Goal: Information Seeking & Learning: Learn about a topic

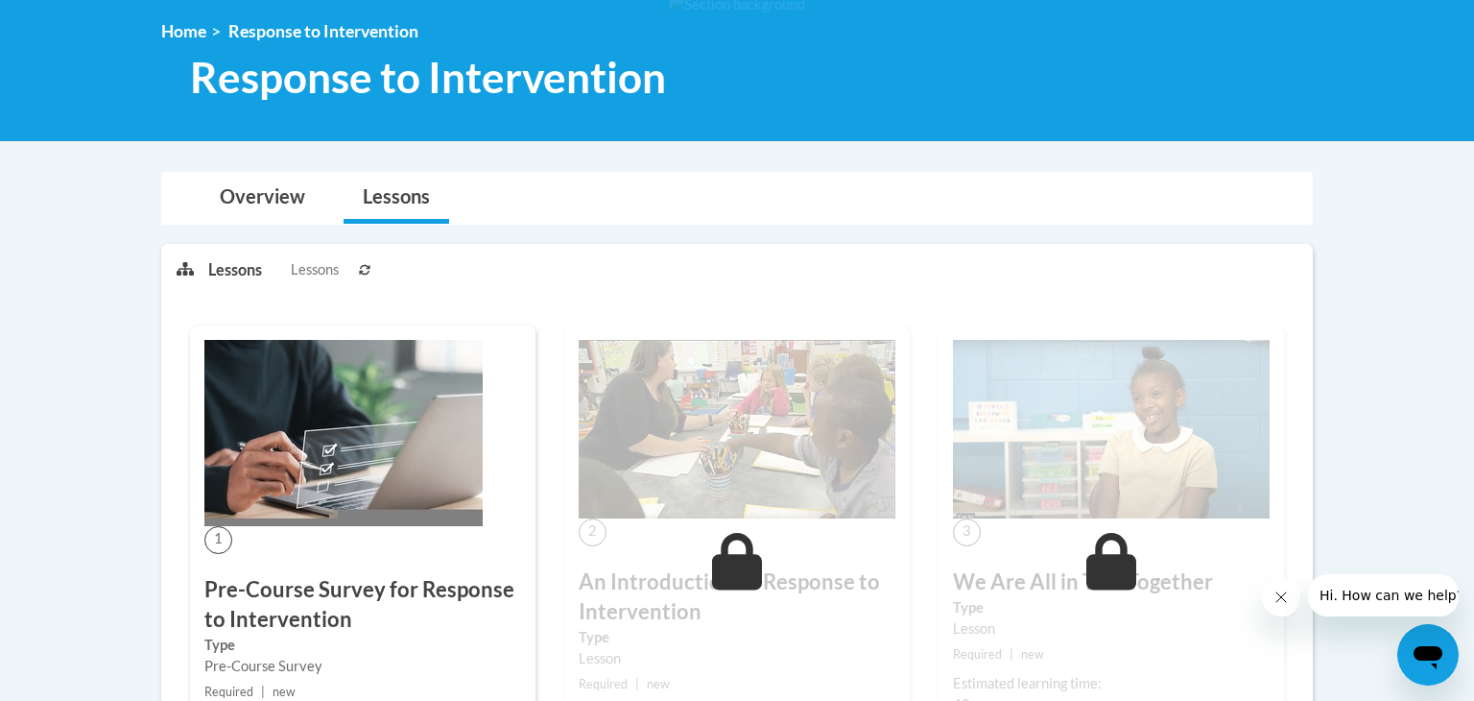
scroll to position [231, 0]
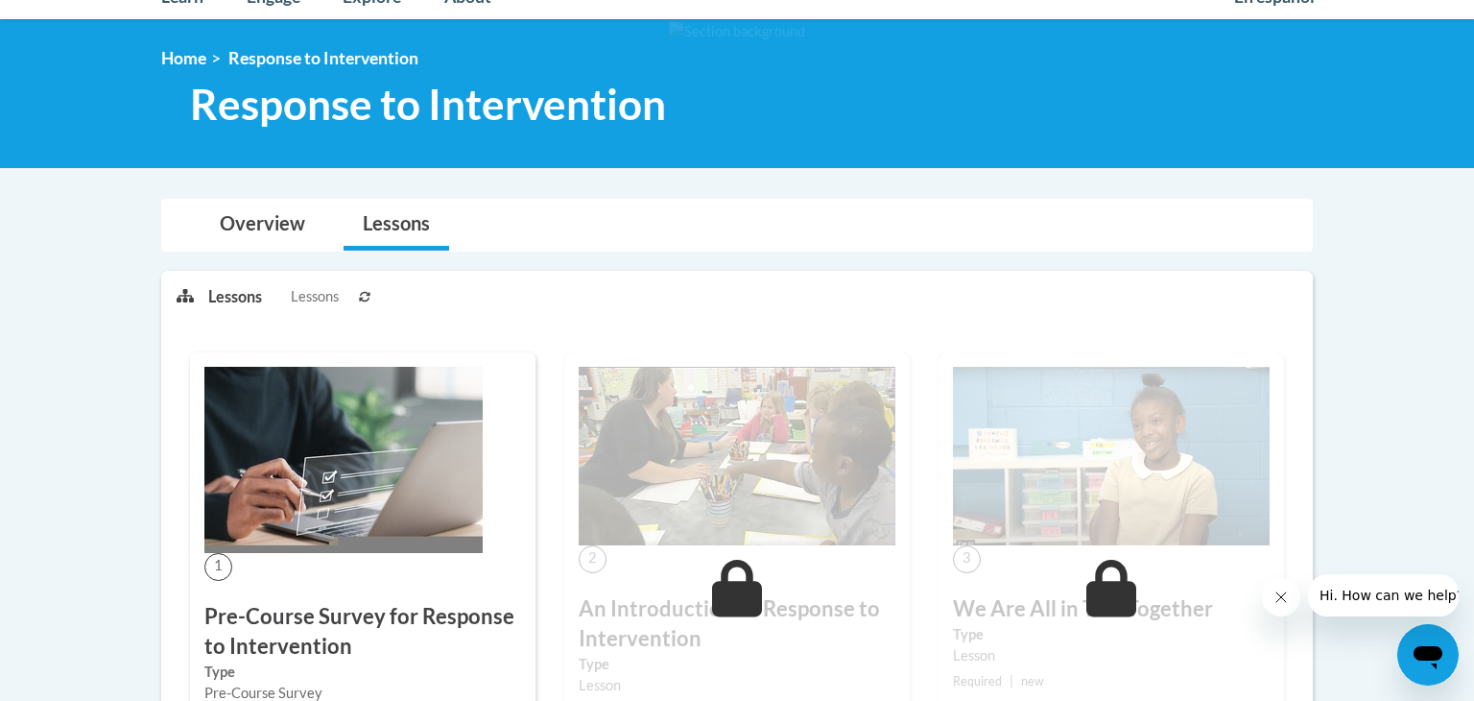
click at [217, 93] on span "Response to Intervention" at bounding box center [428, 104] width 476 height 51
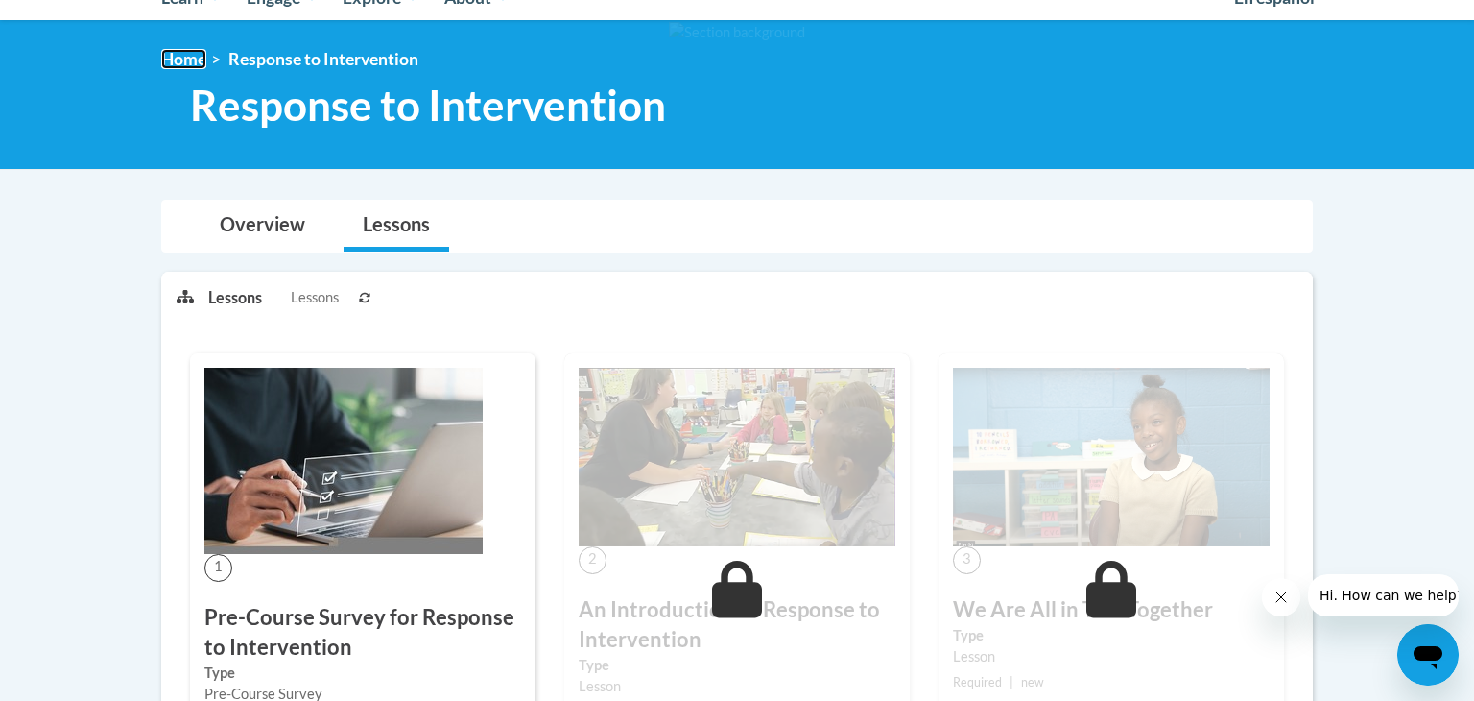
click at [179, 63] on link "Home" at bounding box center [183, 59] width 45 height 20
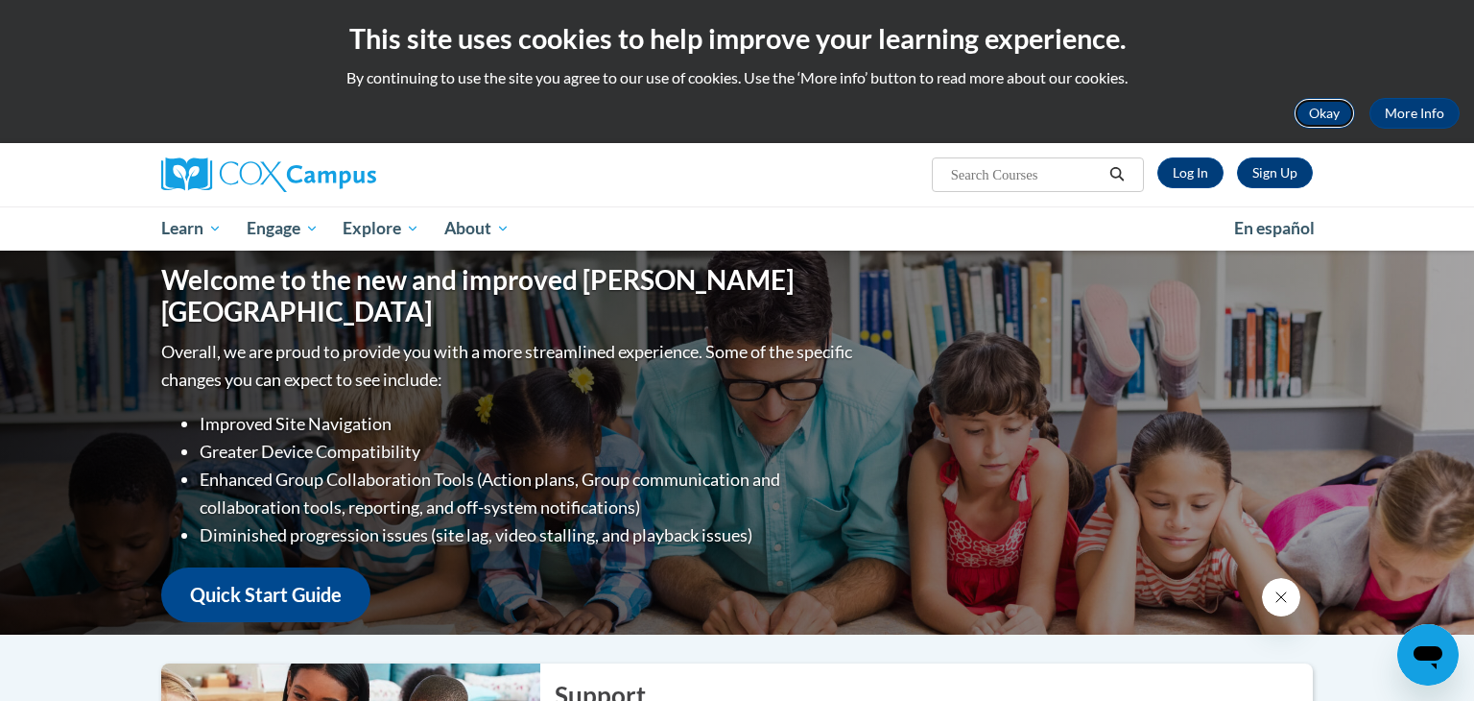
click at [1321, 115] on button "Okay" at bounding box center [1324, 113] width 61 height 31
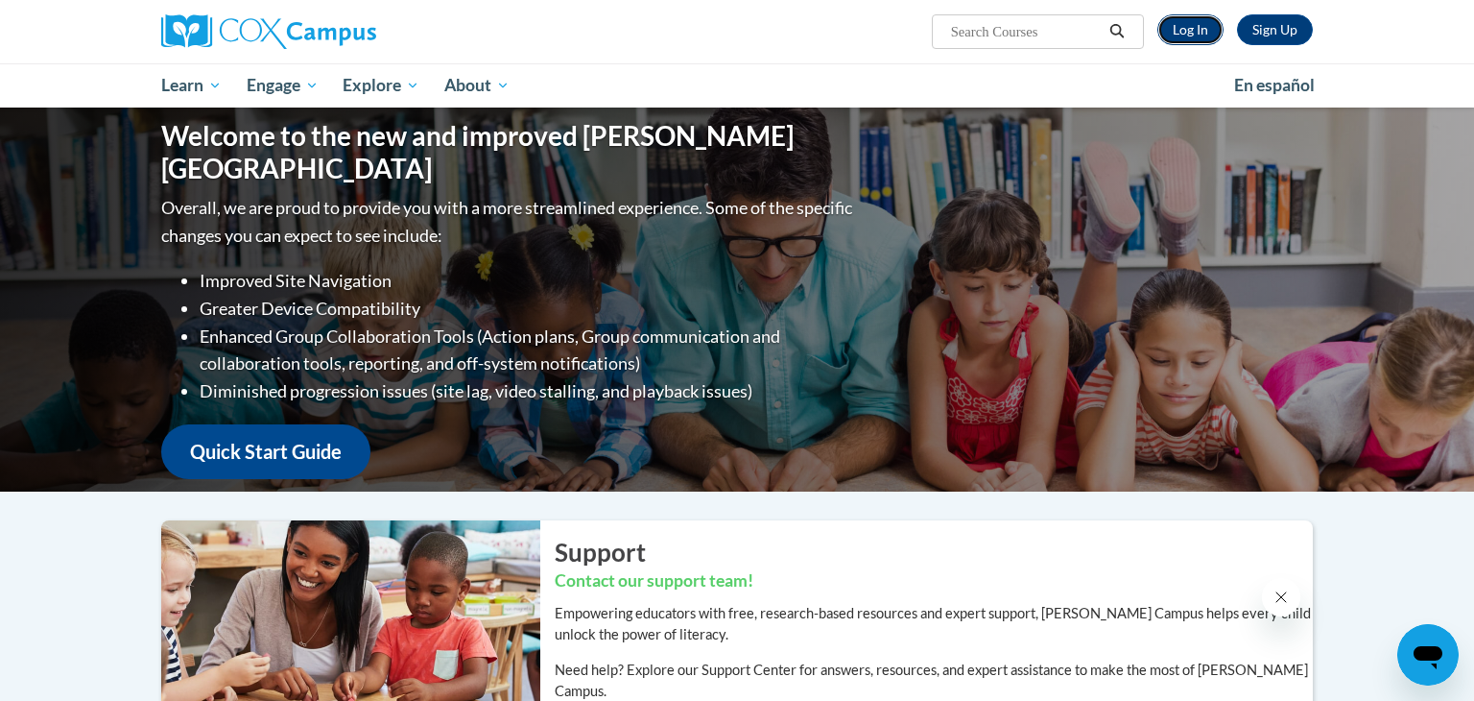
click at [1190, 28] on link "Log In" at bounding box center [1190, 29] width 66 height 31
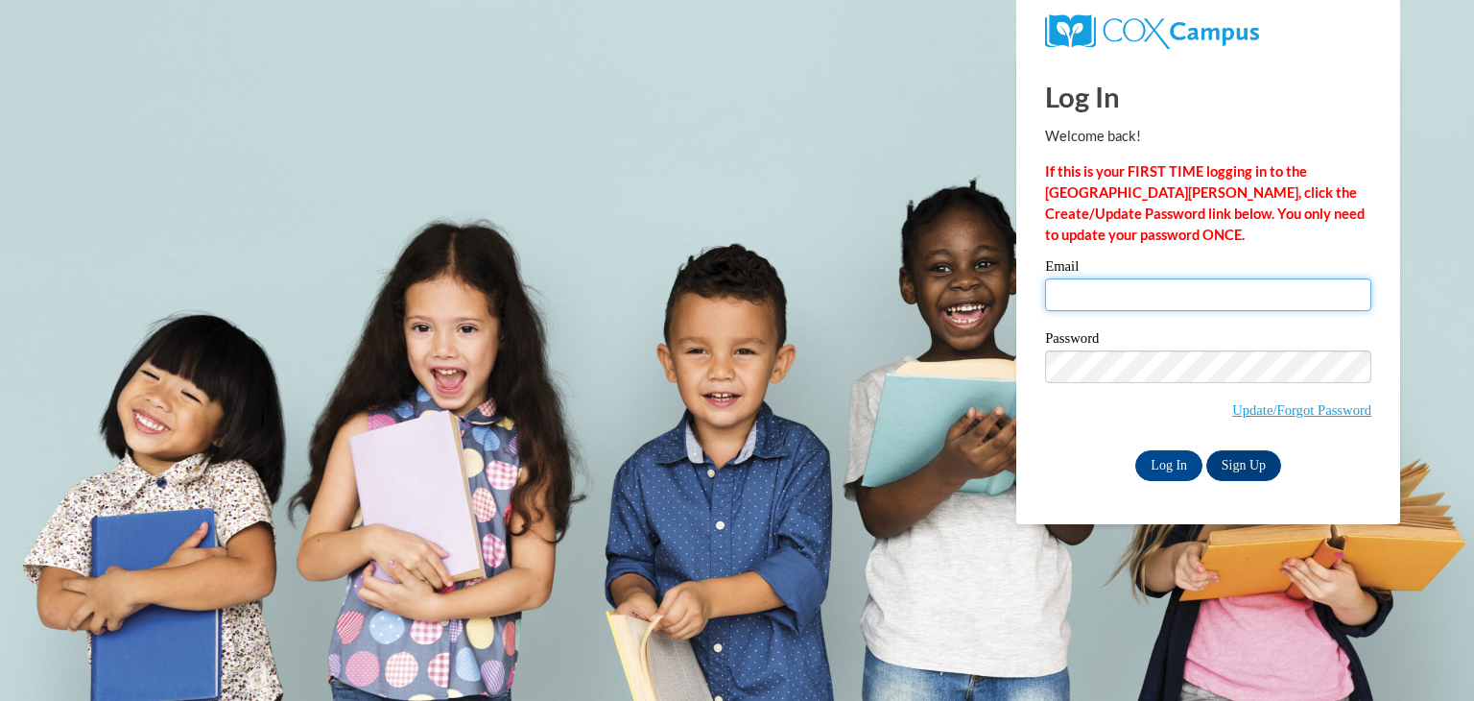
click at [1090, 299] on input "Email" at bounding box center [1208, 294] width 326 height 33
type input "mgarcia@thetorchchristianacademy.net"
click at [1152, 468] on input "Log In" at bounding box center [1168, 465] width 67 height 31
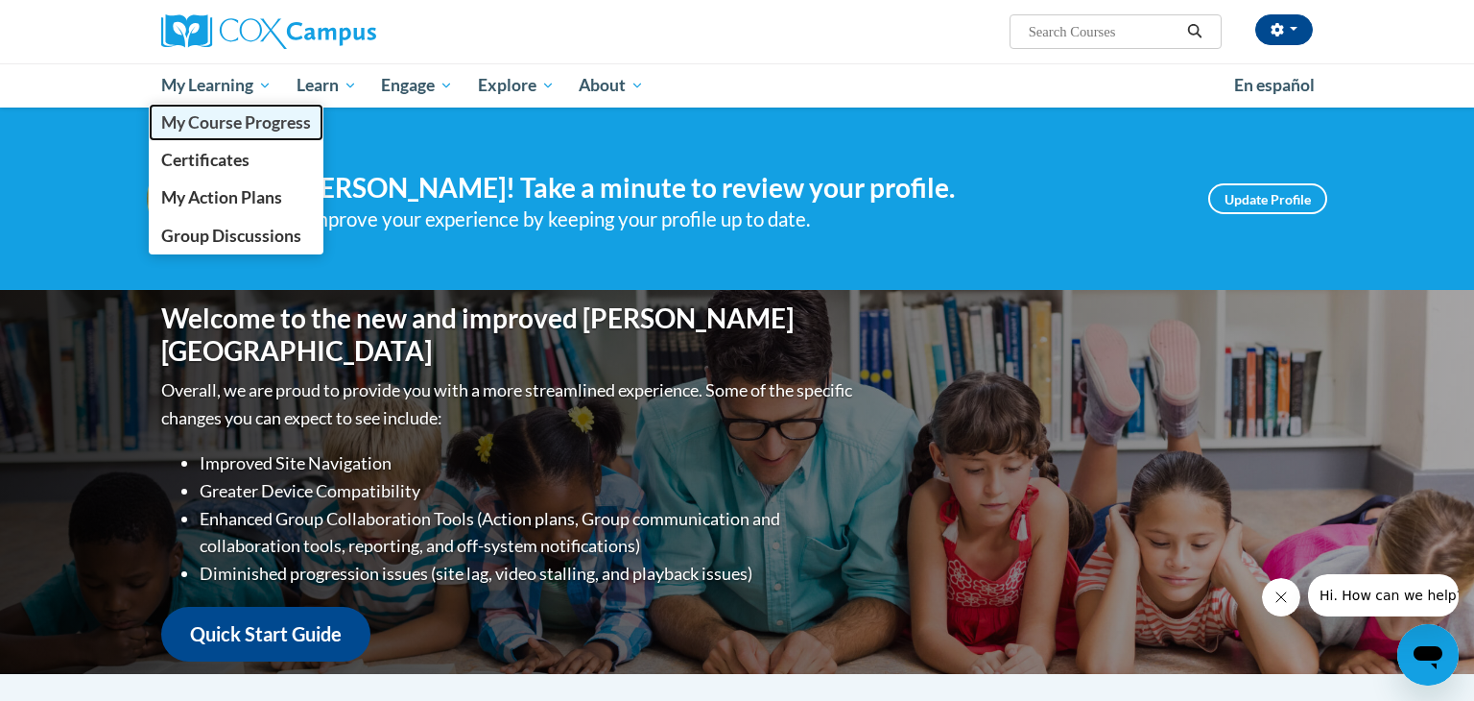
click at [205, 121] on span "My Course Progress" at bounding box center [236, 122] width 150 height 20
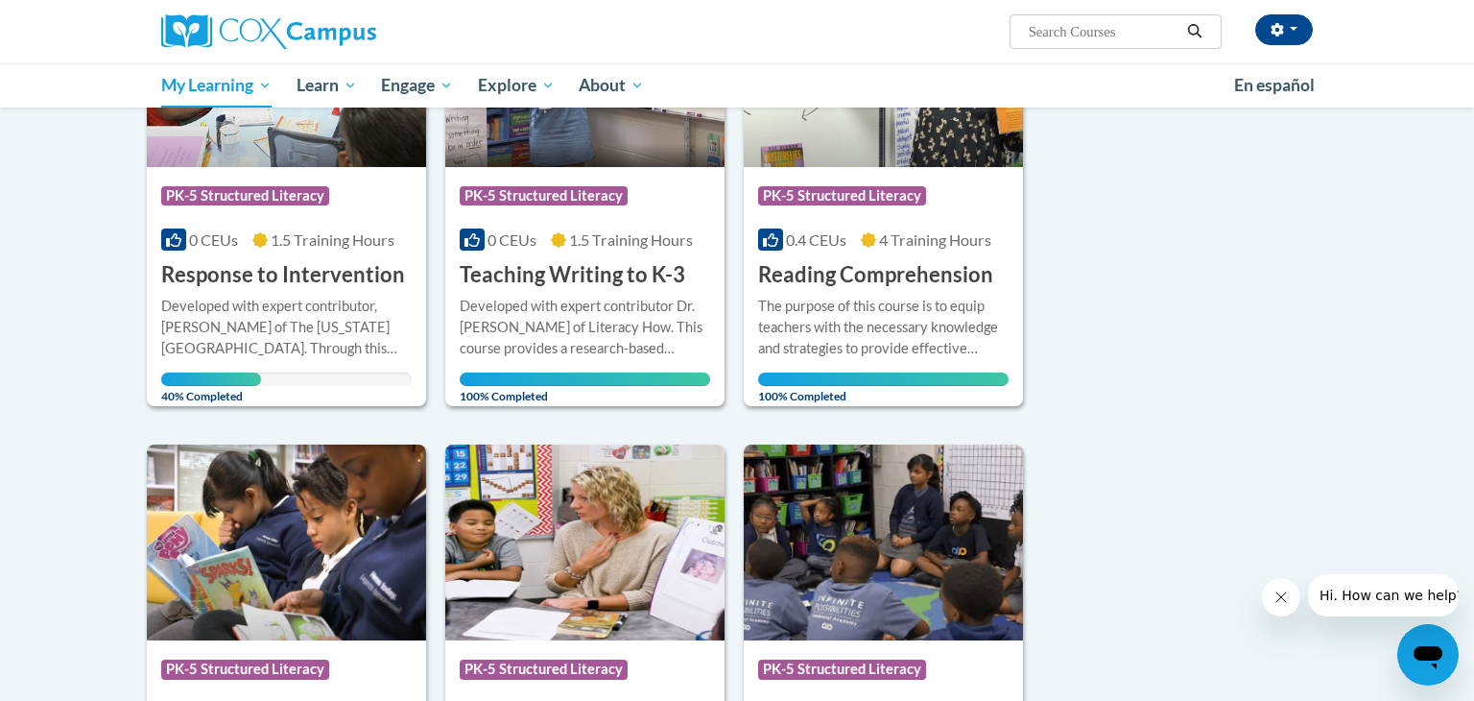
scroll to position [381, 0]
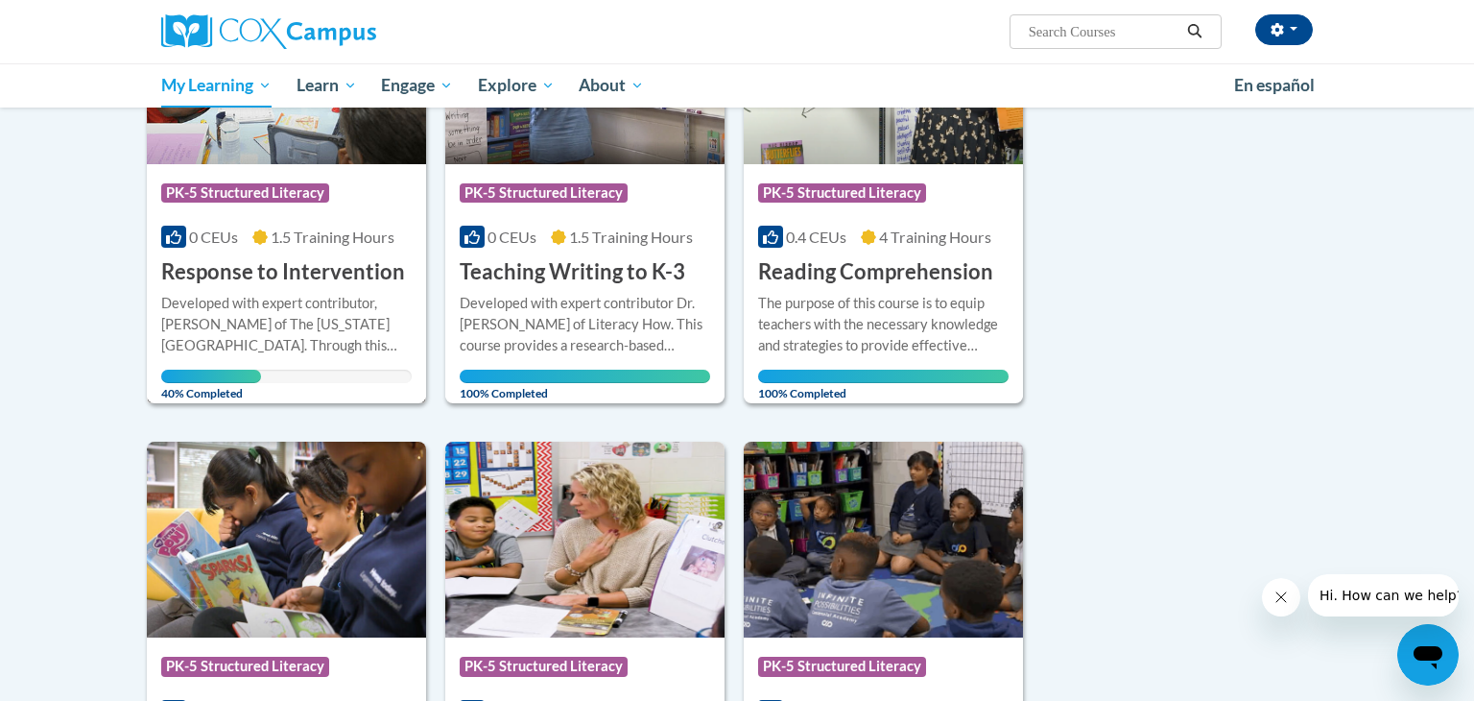
click at [312, 273] on h3 "Response to Intervention" at bounding box center [283, 272] width 244 height 30
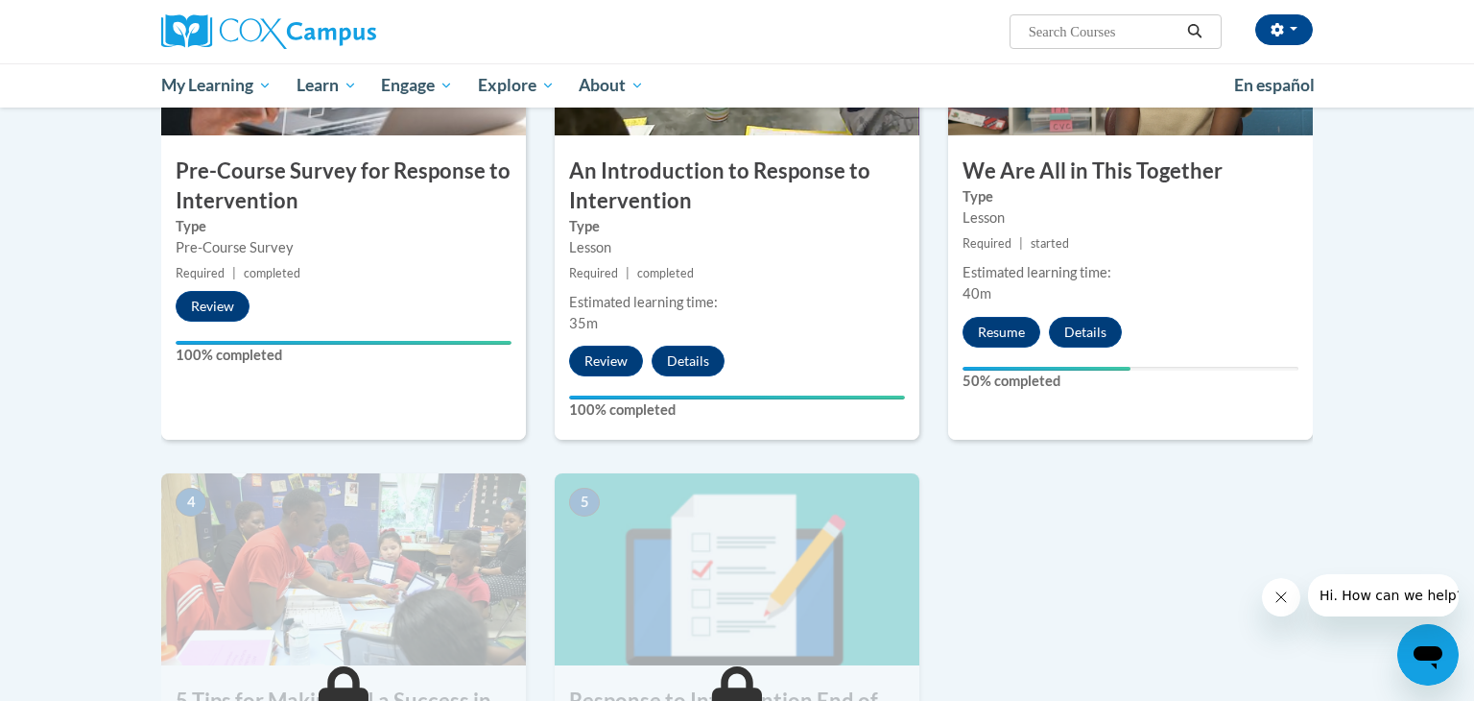
scroll to position [583, 0]
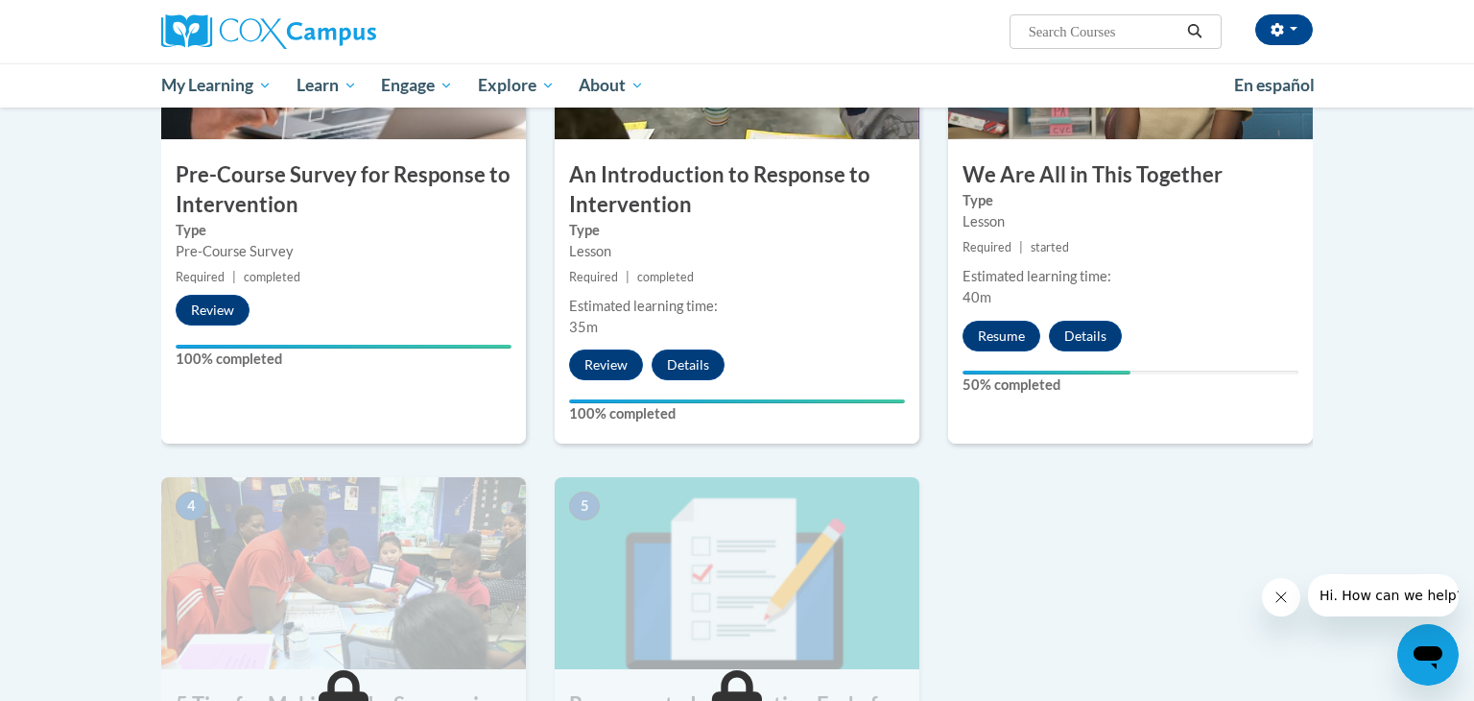
click at [998, 349] on div "3 We Are All in This Together Type Lesson Required | started Estimated learning…" at bounding box center [1130, 195] width 365 height 496
click at [997, 344] on button "Resume" at bounding box center [1002, 336] width 78 height 31
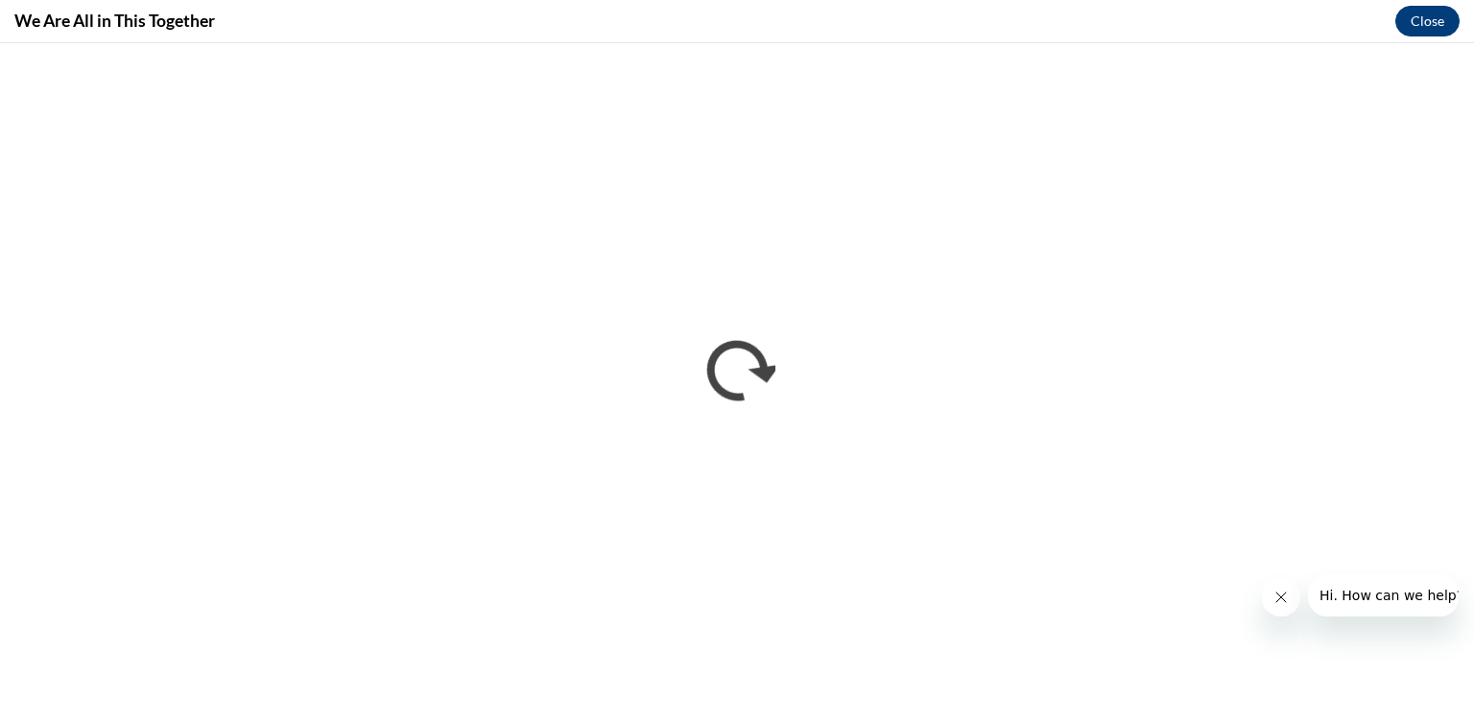
scroll to position [0, 0]
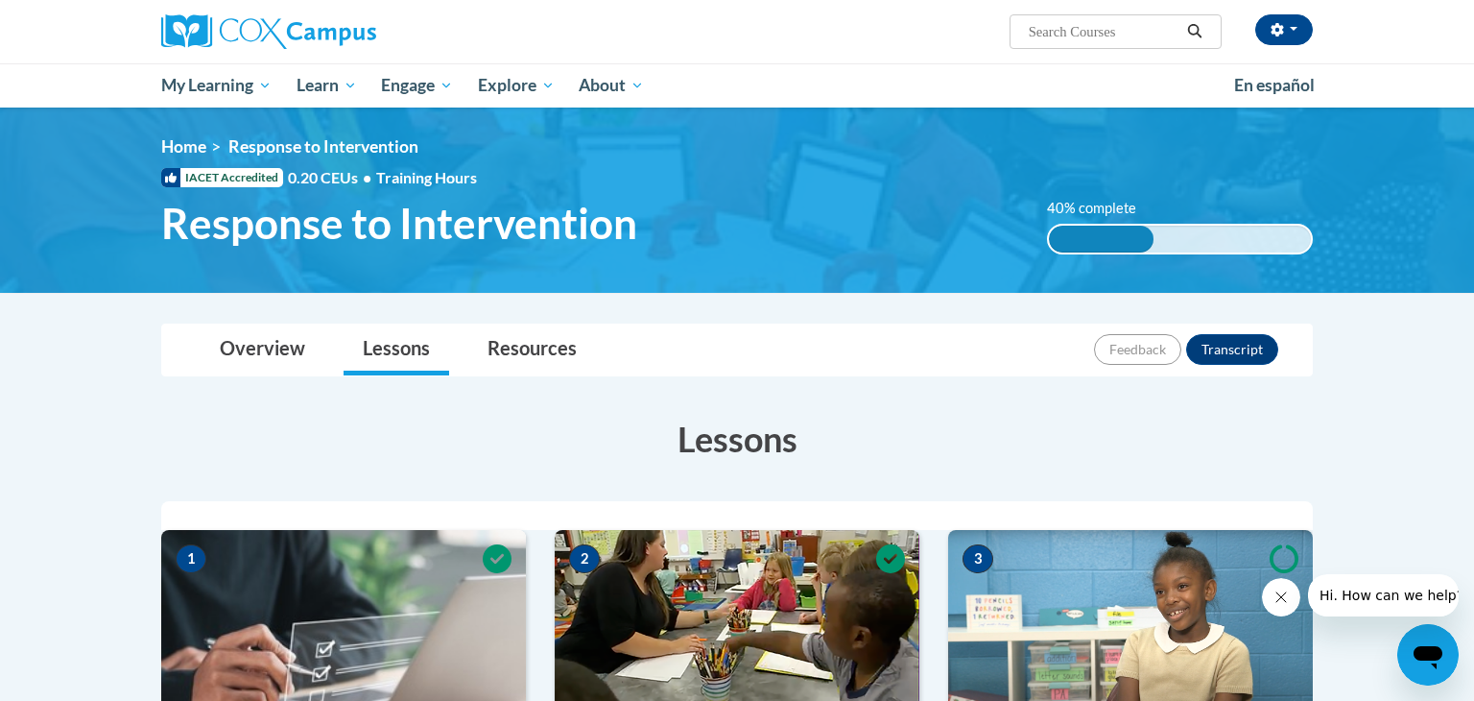
scroll to position [583, 0]
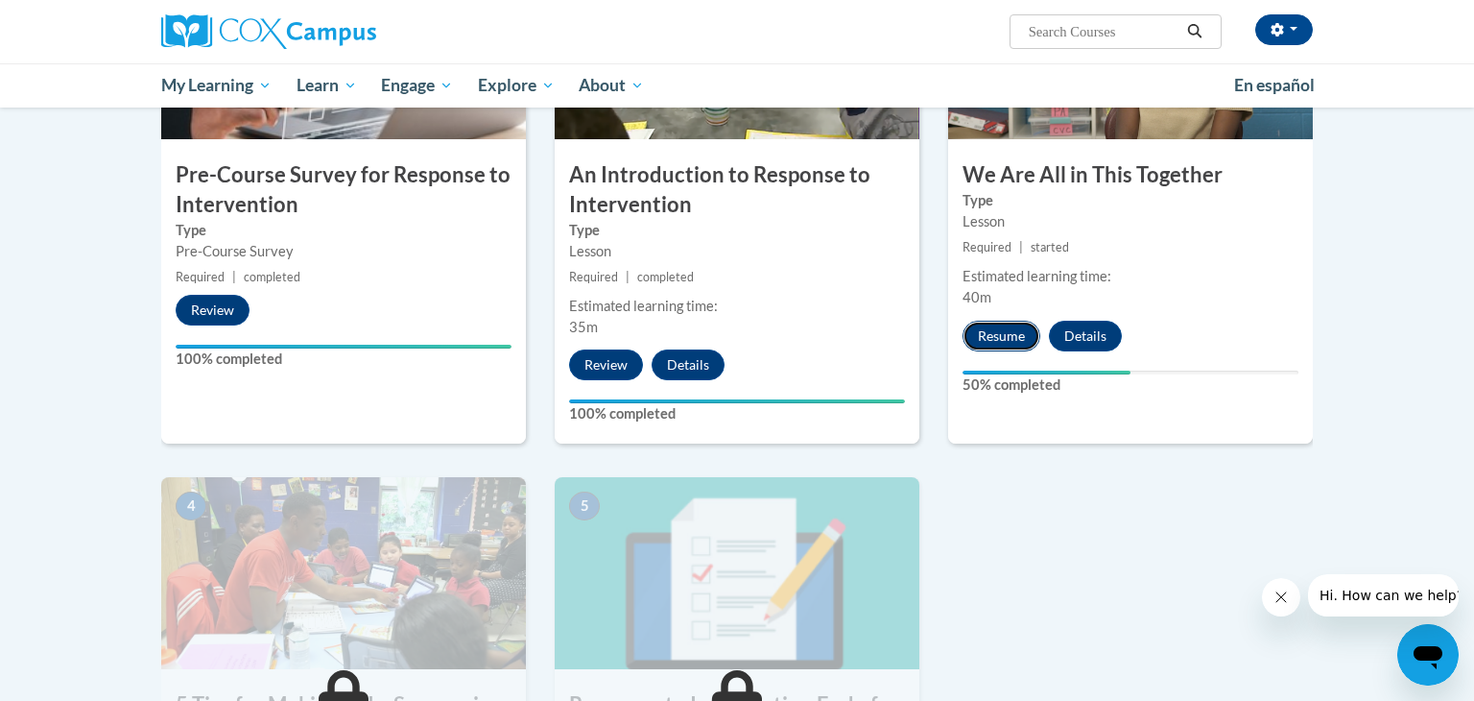
click at [1003, 339] on button "Resume" at bounding box center [1002, 336] width 78 height 31
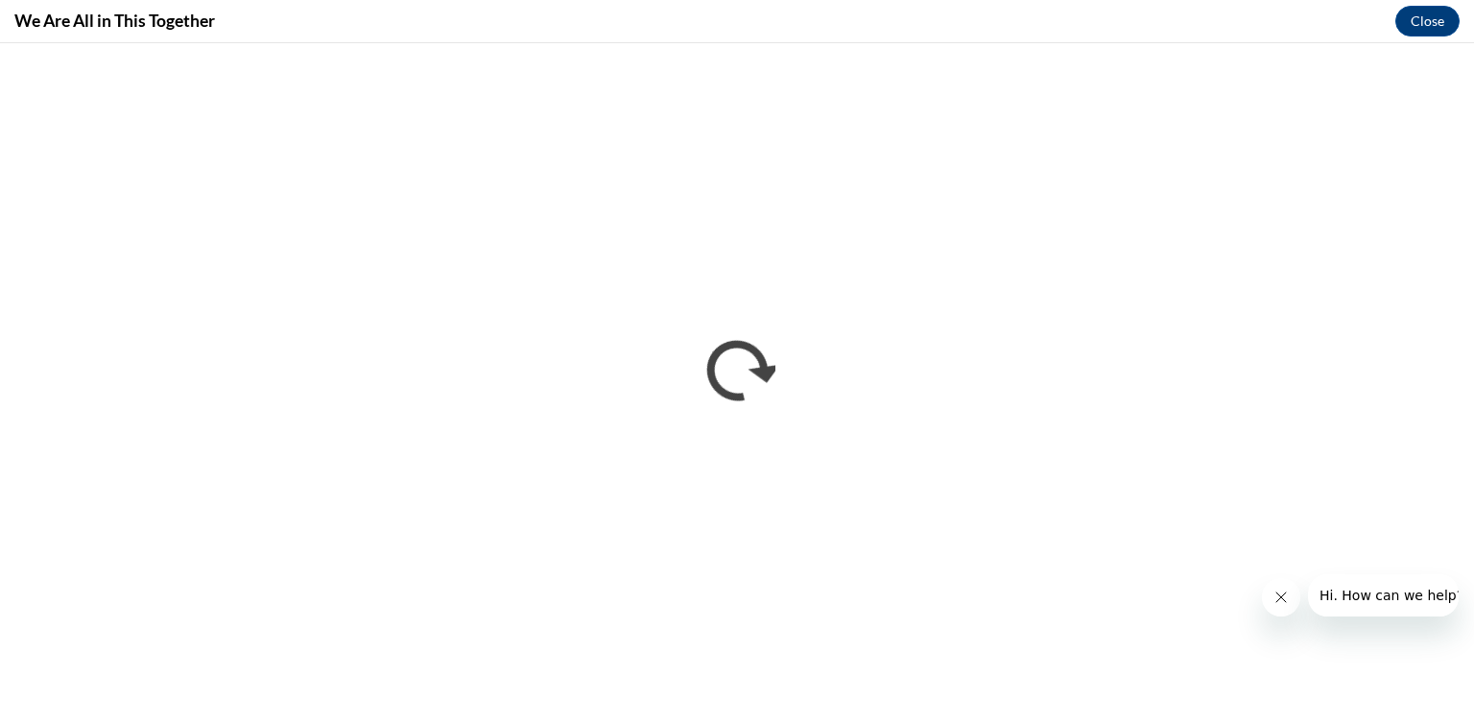
scroll to position [0, 0]
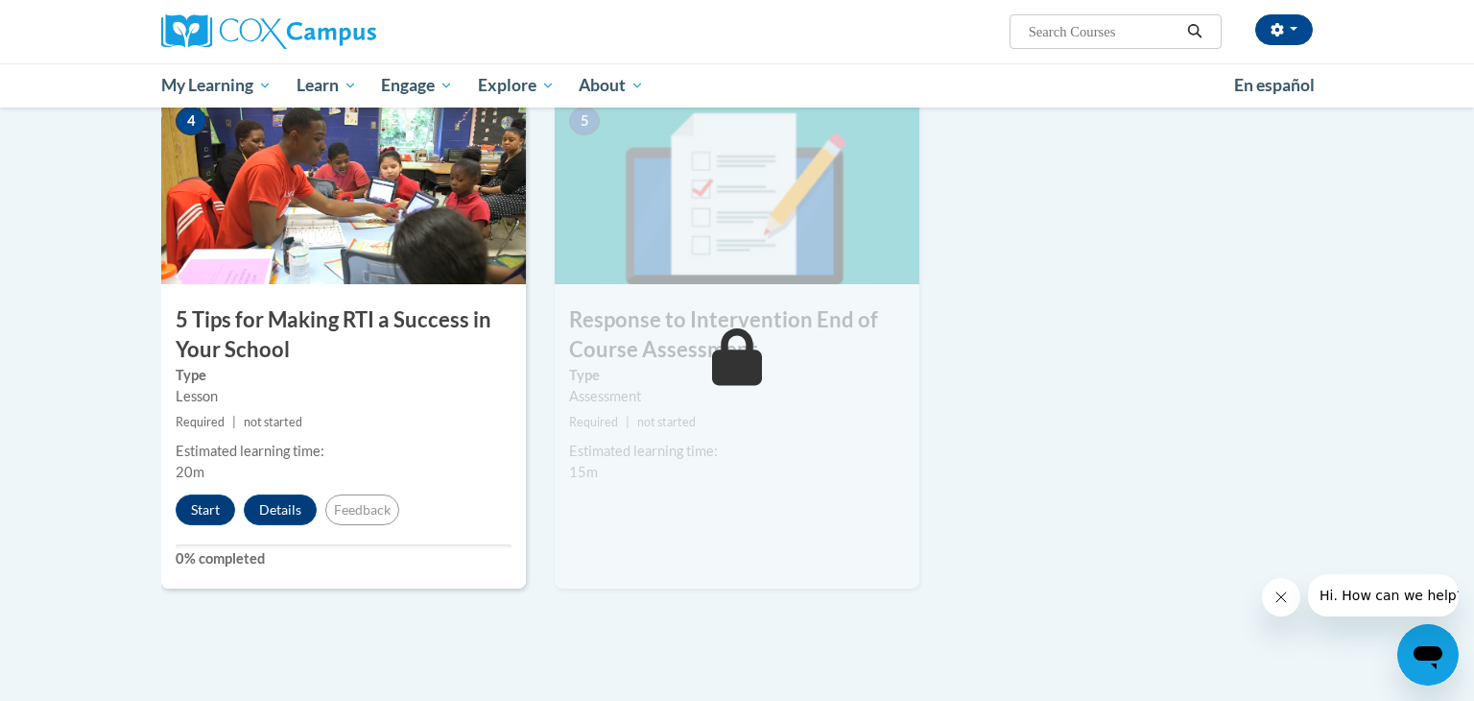
scroll to position [969, 0]
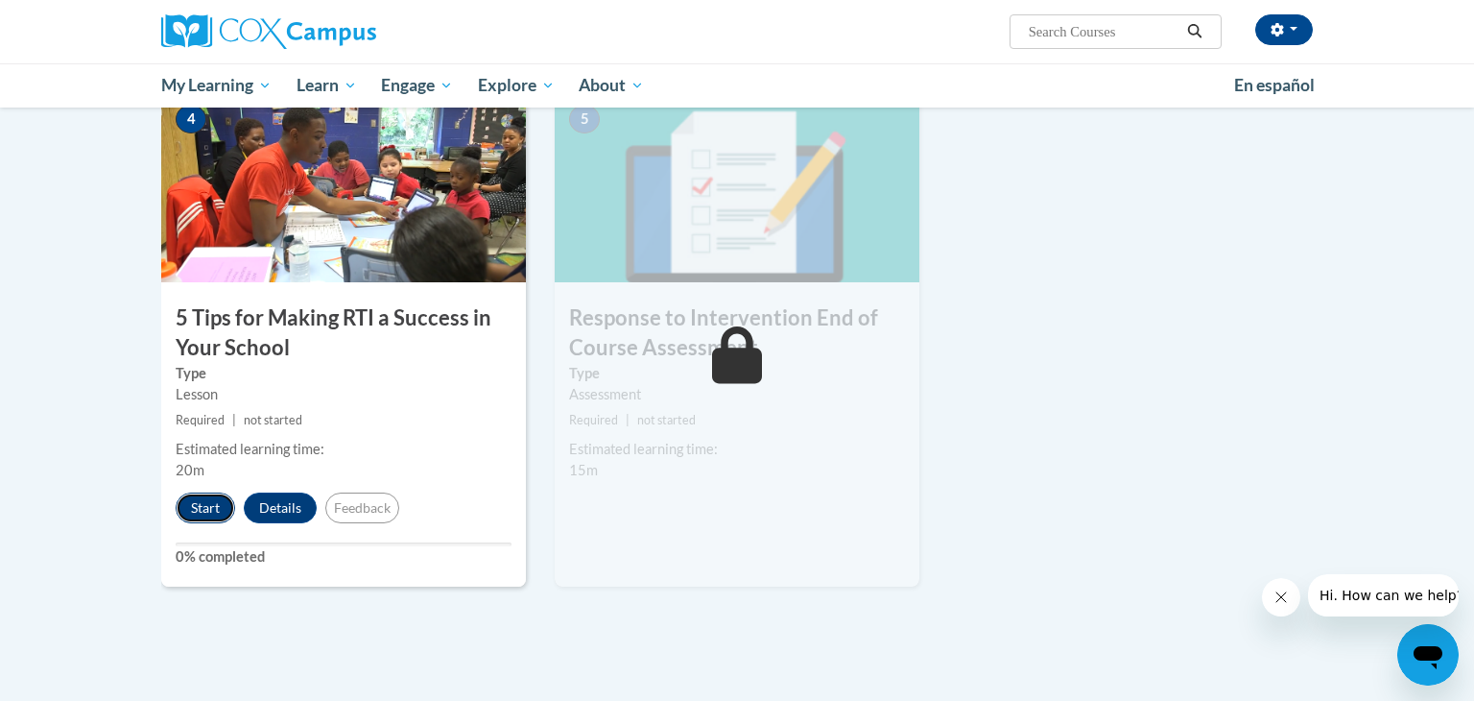
click at [205, 510] on button "Start" at bounding box center [206, 507] width 60 height 31
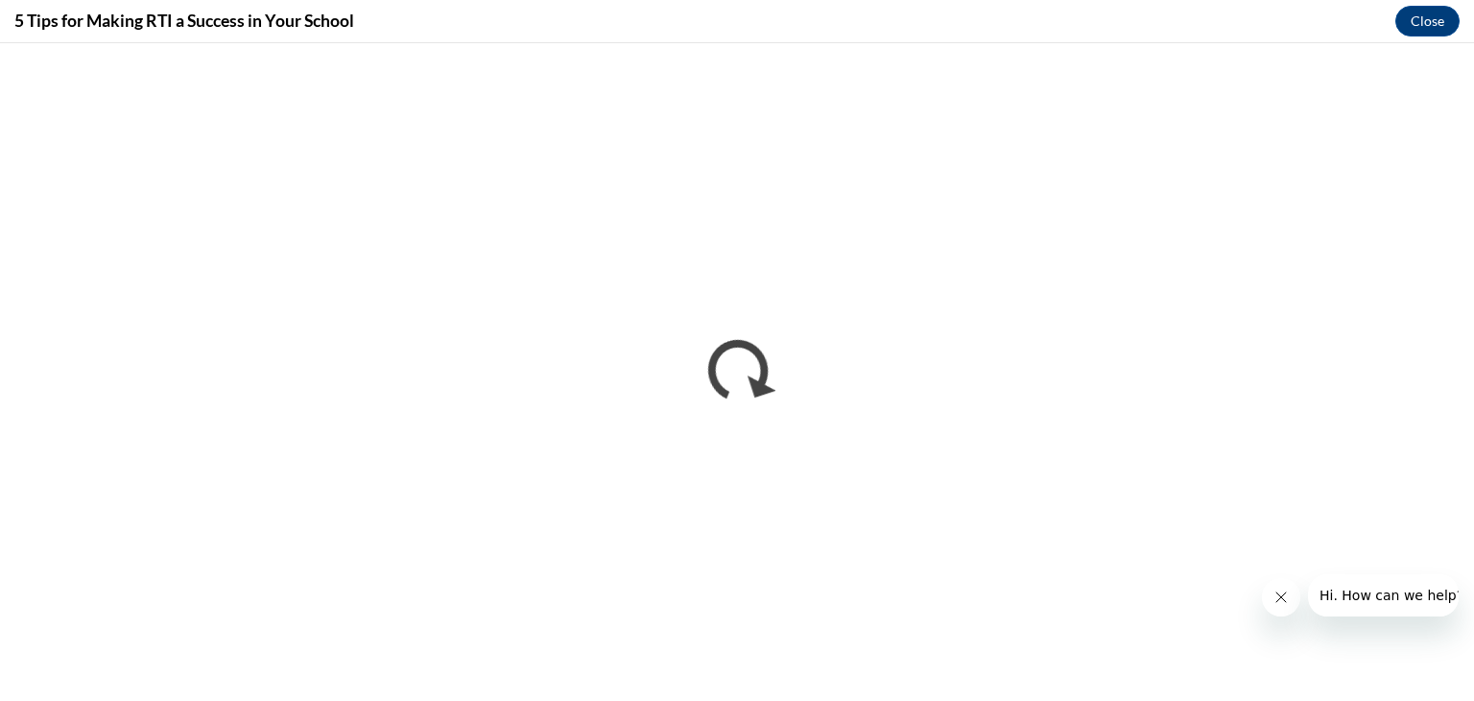
scroll to position [0, 0]
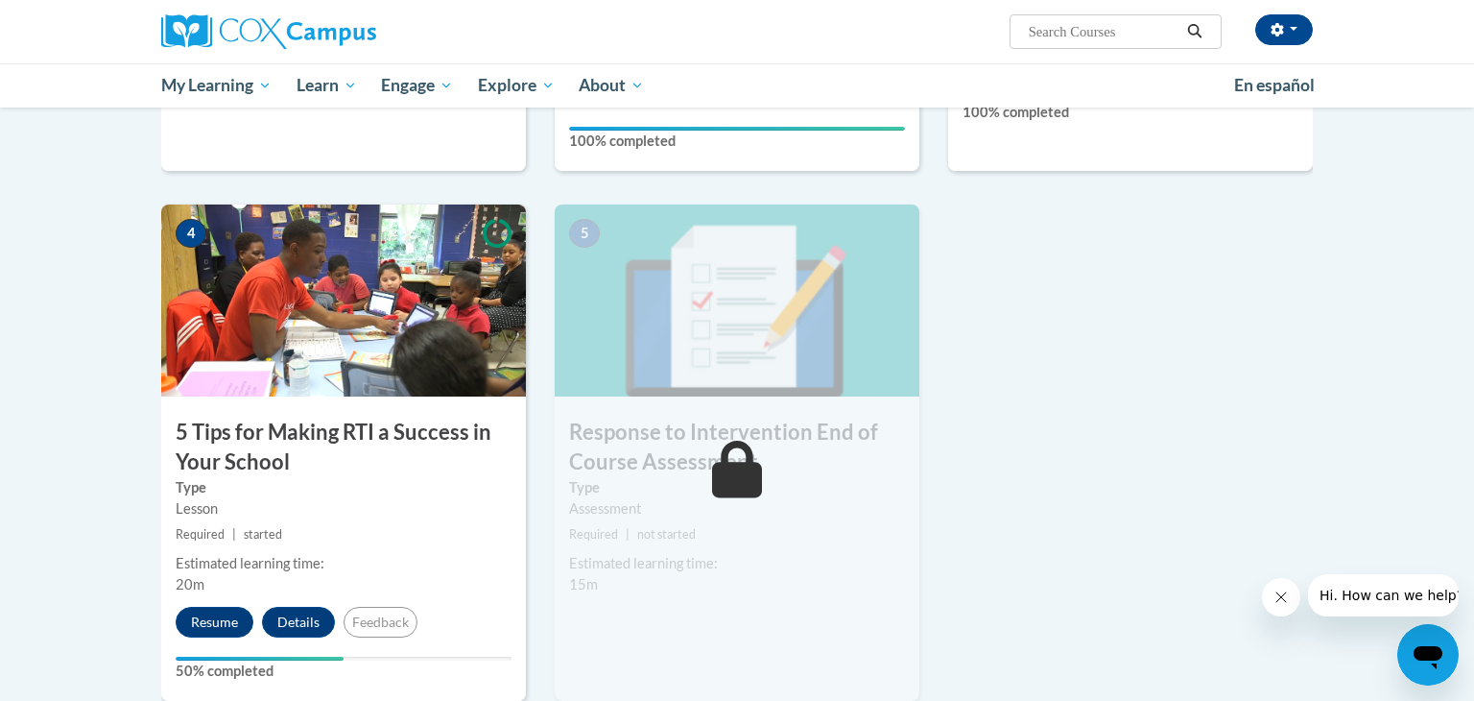
drag, startPoint x: 1468, startPoint y: 87, endPoint x: 1473, endPoint y: 383, distance: 295.6
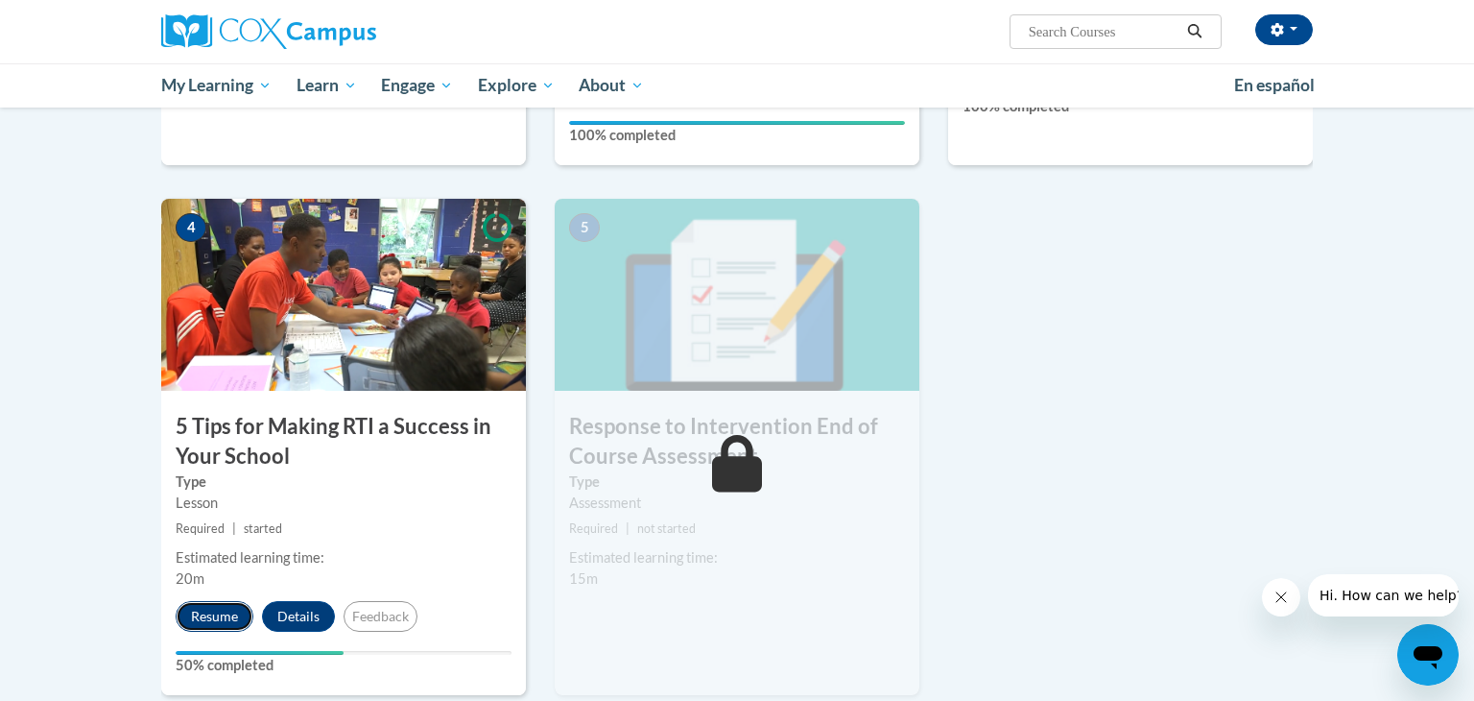
click at [203, 611] on button "Resume" at bounding box center [215, 616] width 78 height 31
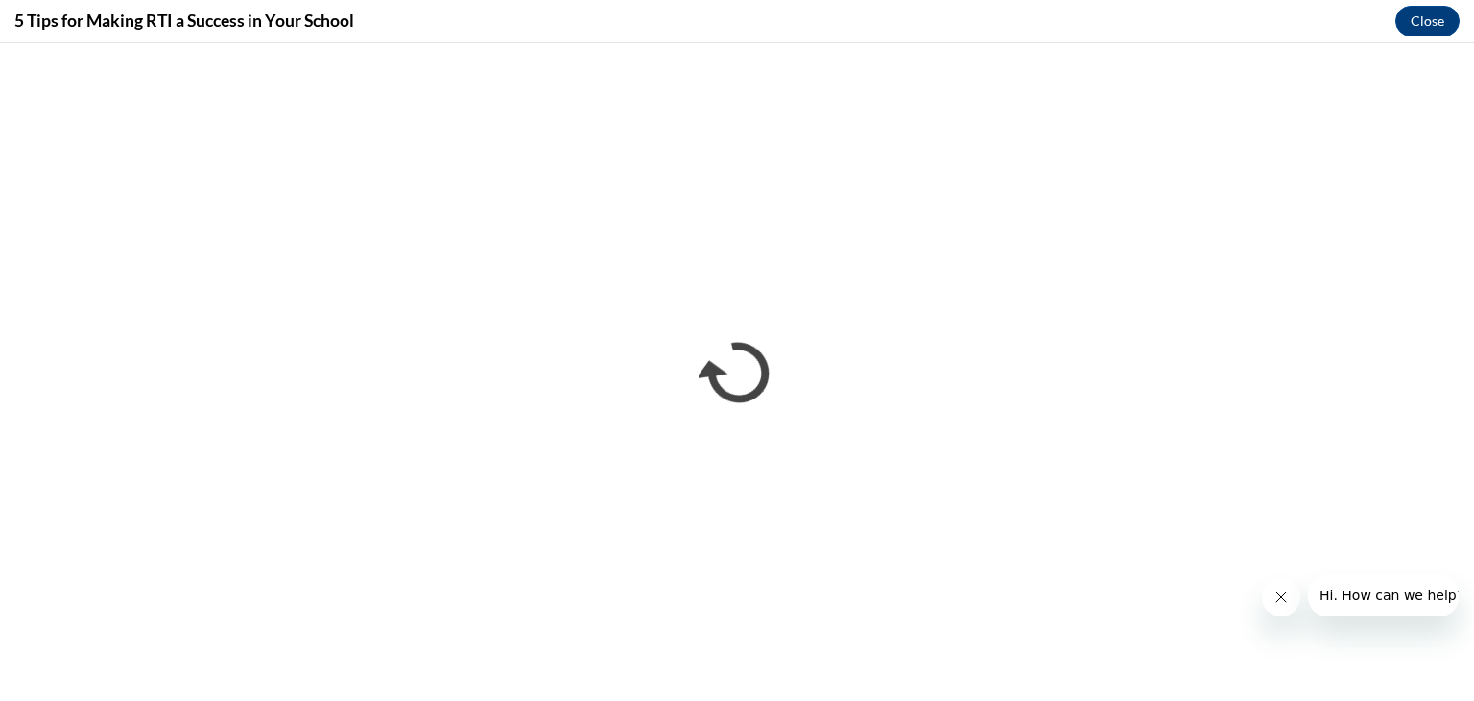
scroll to position [0, 0]
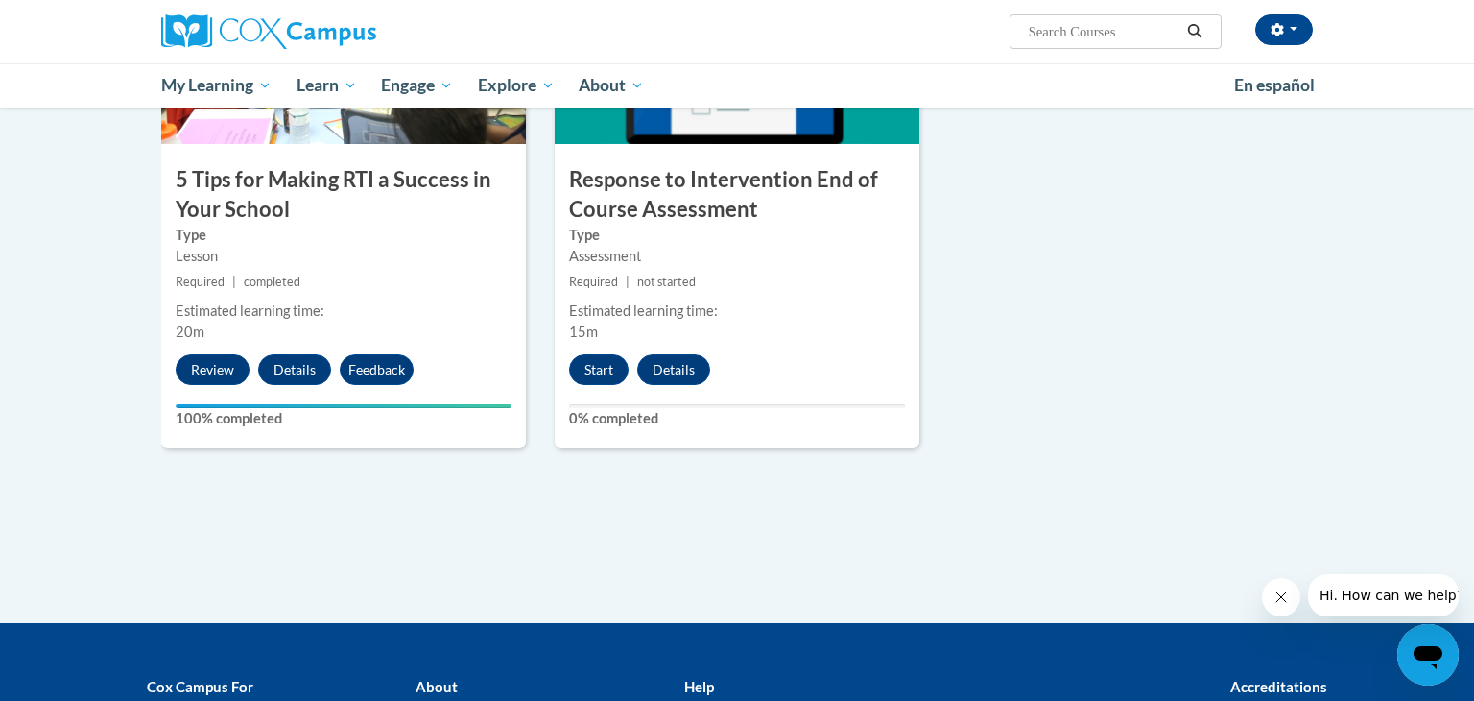
scroll to position [1111, 0]
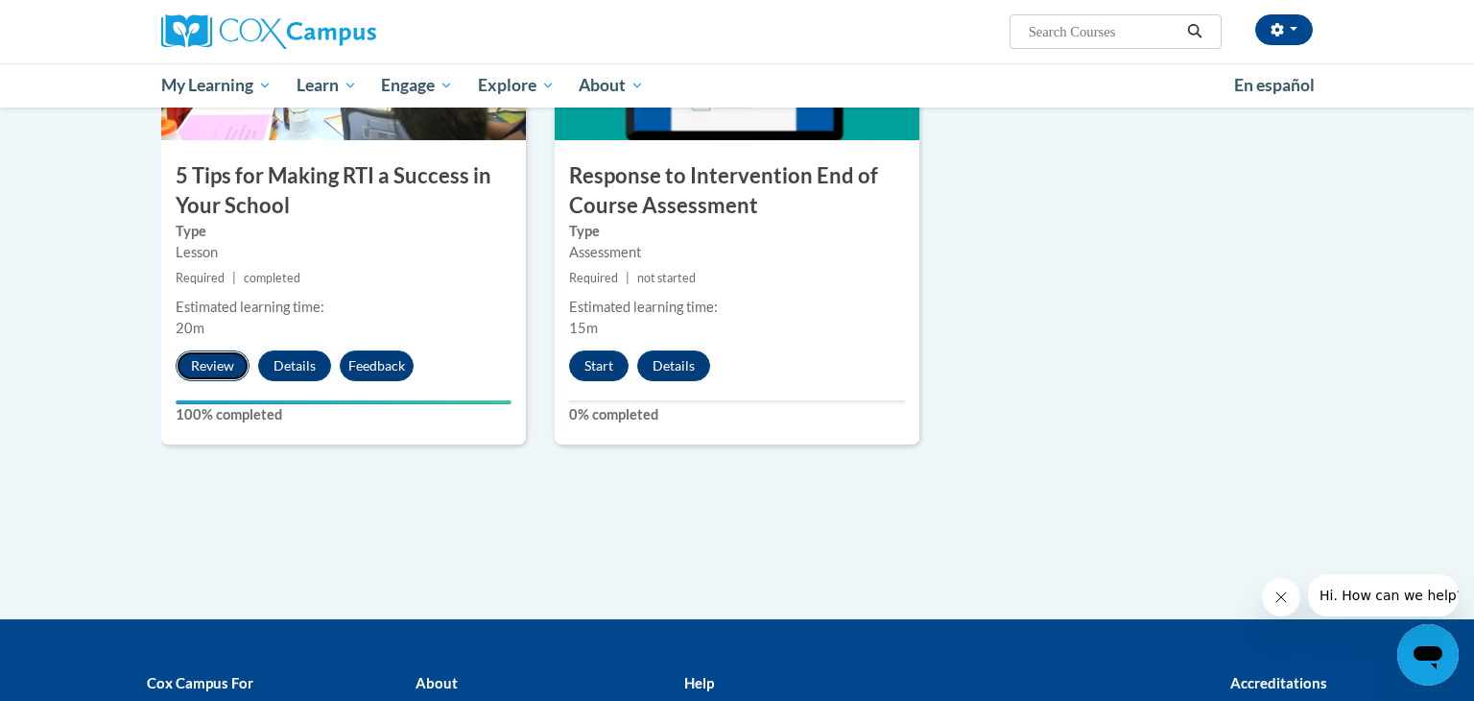
click at [216, 365] on button "Review" at bounding box center [213, 365] width 74 height 31
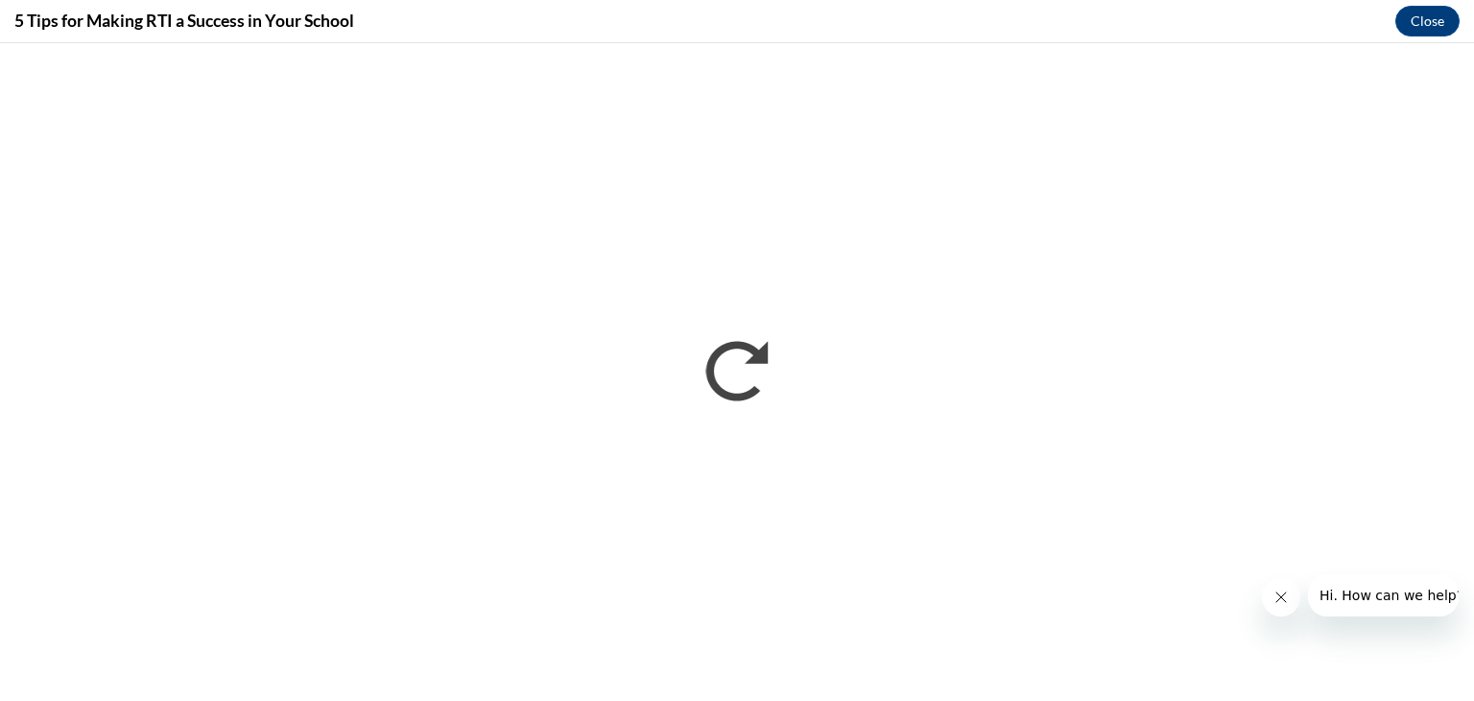
scroll to position [0, 0]
